Goal: Navigation & Orientation: Go to known website

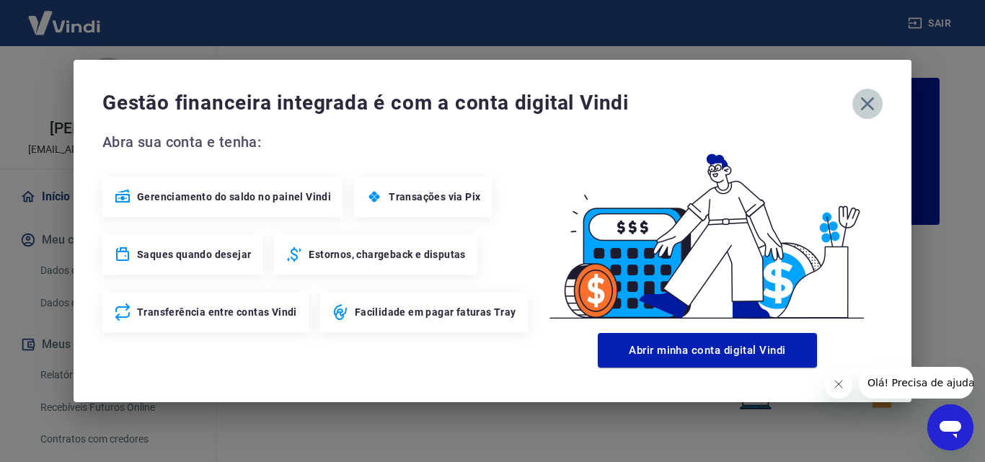
click at [872, 105] on icon "button" at bounding box center [867, 103] width 23 height 23
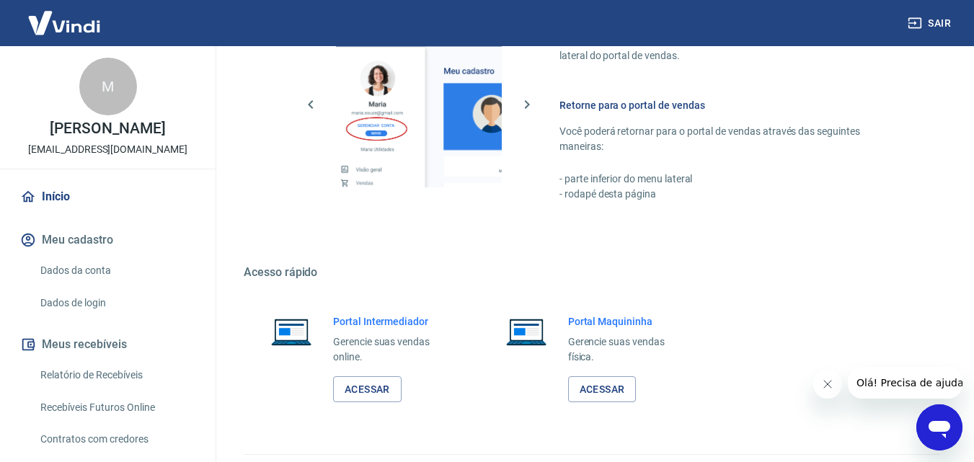
scroll to position [870, 0]
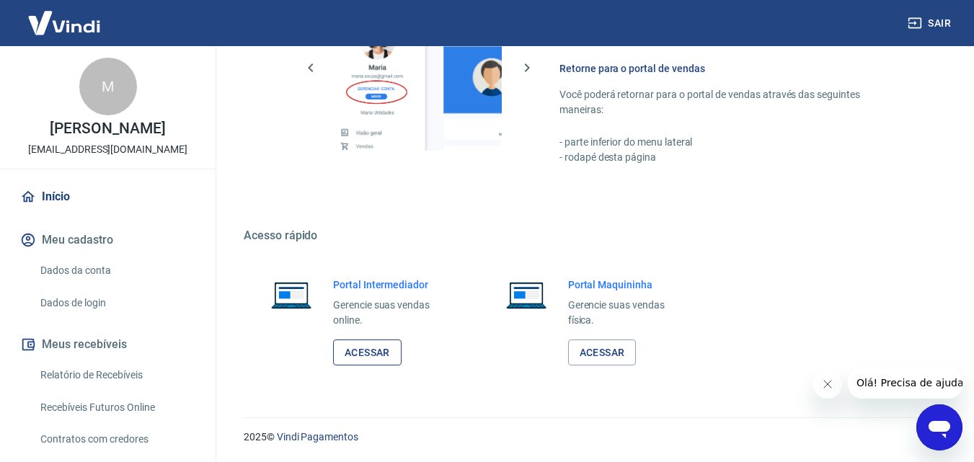
click at [381, 347] on link "Acessar" at bounding box center [367, 353] width 68 height 27
